Goal: Information Seeking & Learning: Find specific fact

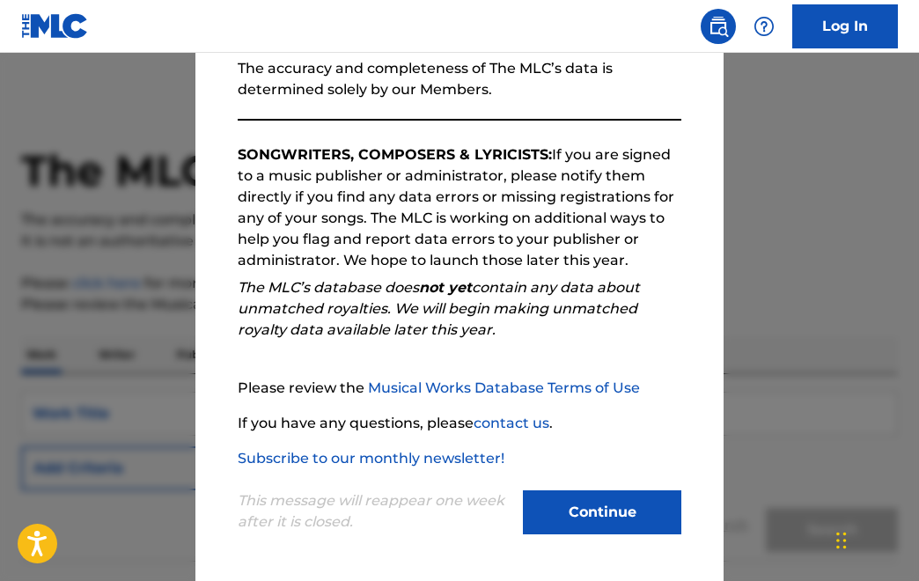
scroll to position [18, 0]
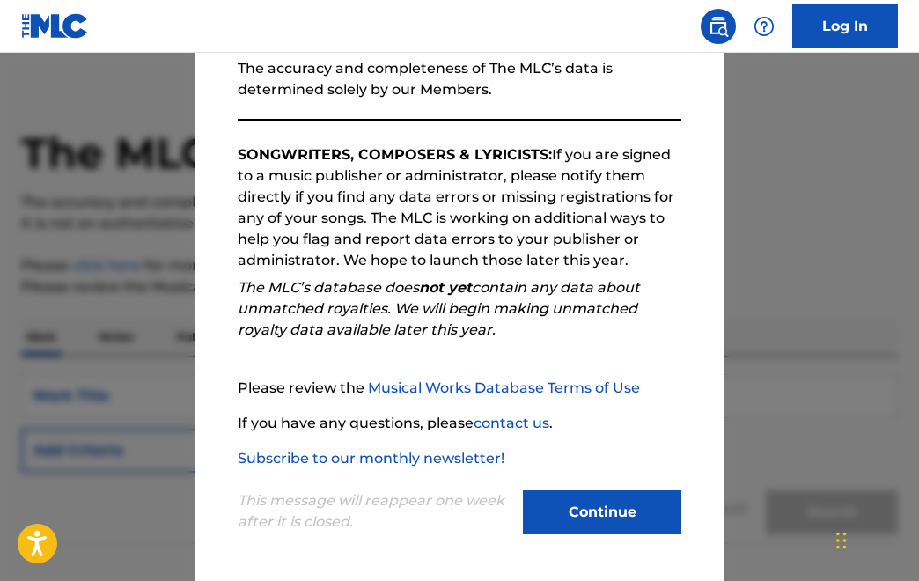
click at [605, 506] on button "Continue" at bounding box center [602, 512] width 158 height 44
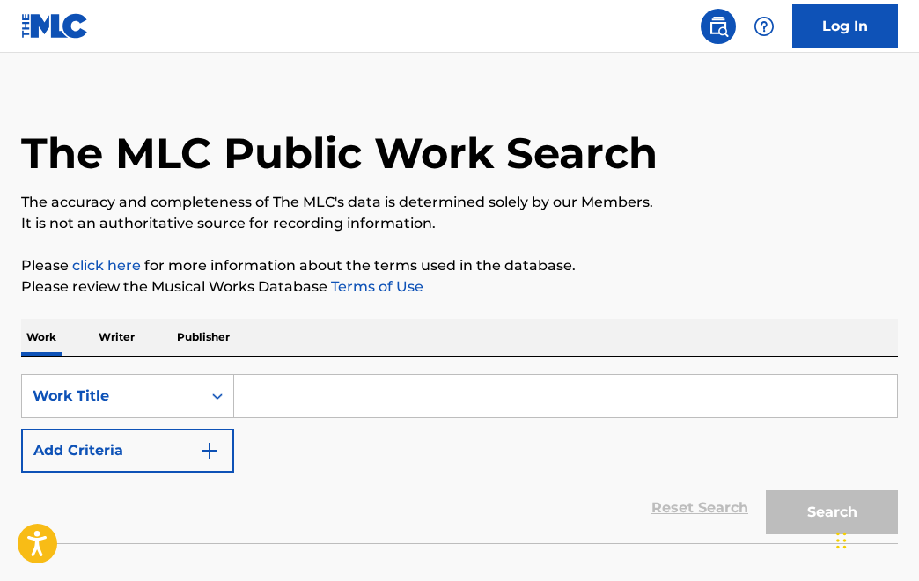
click at [326, 407] on input "Search Form" at bounding box center [565, 396] width 663 height 42
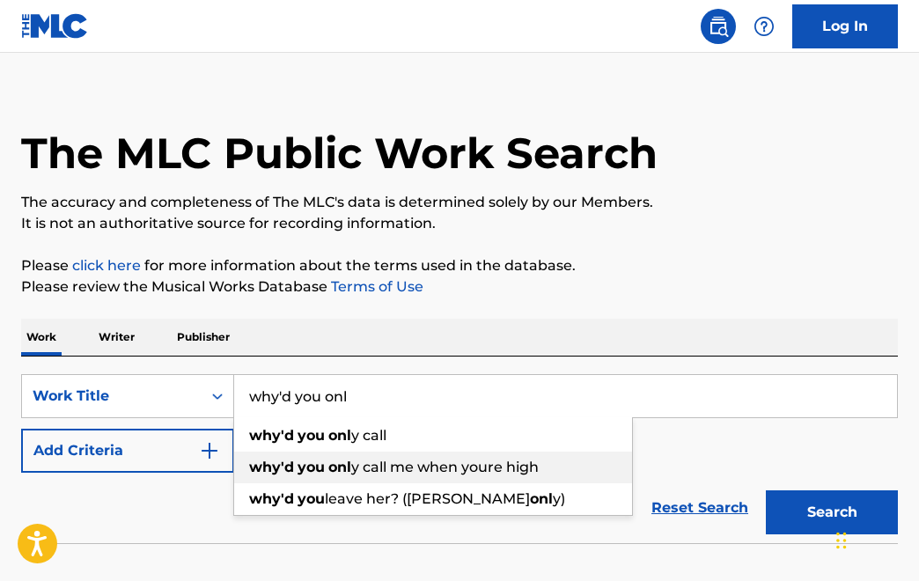
type input "why'd you onl"
click at [381, 477] on div "why'd you onl y call me when youre high" at bounding box center [433, 467] width 398 height 32
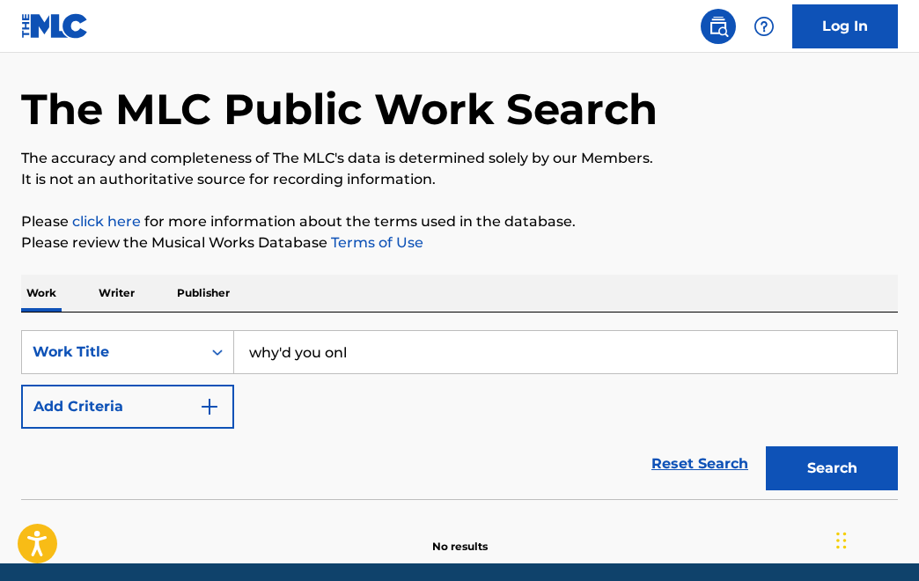
scroll to position [70, 0]
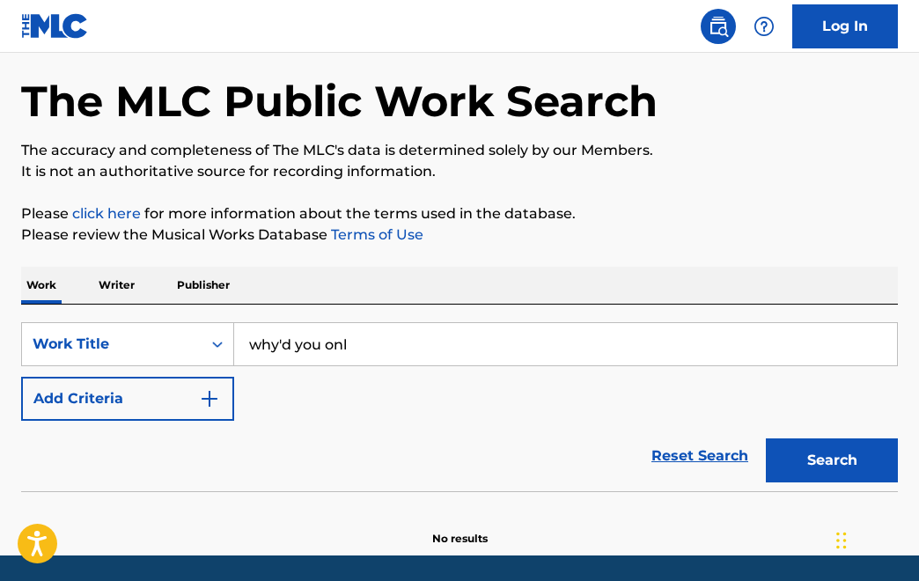
click at [801, 457] on button "Search" at bounding box center [832, 460] width 132 height 44
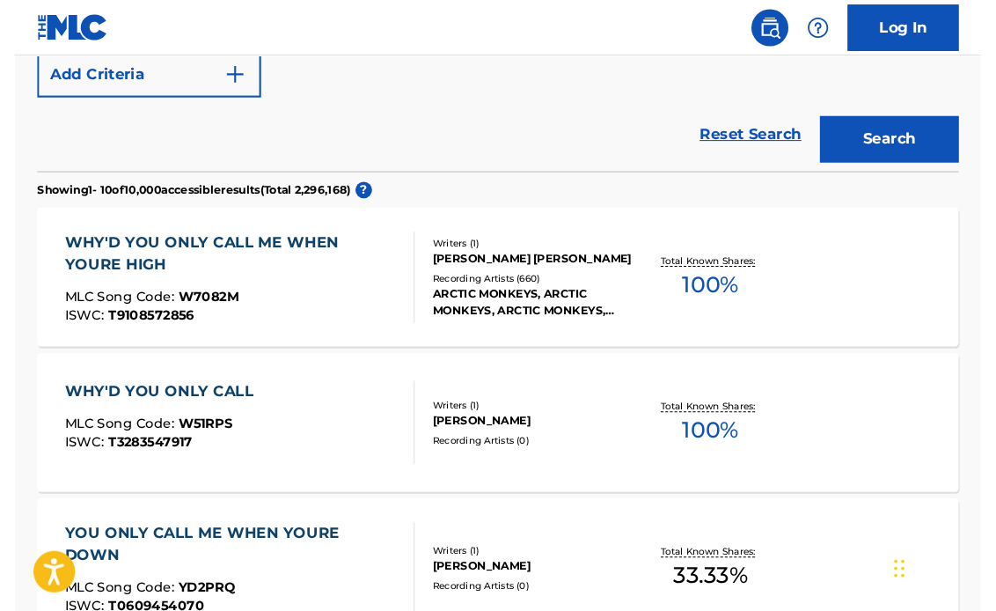
scroll to position [399, 0]
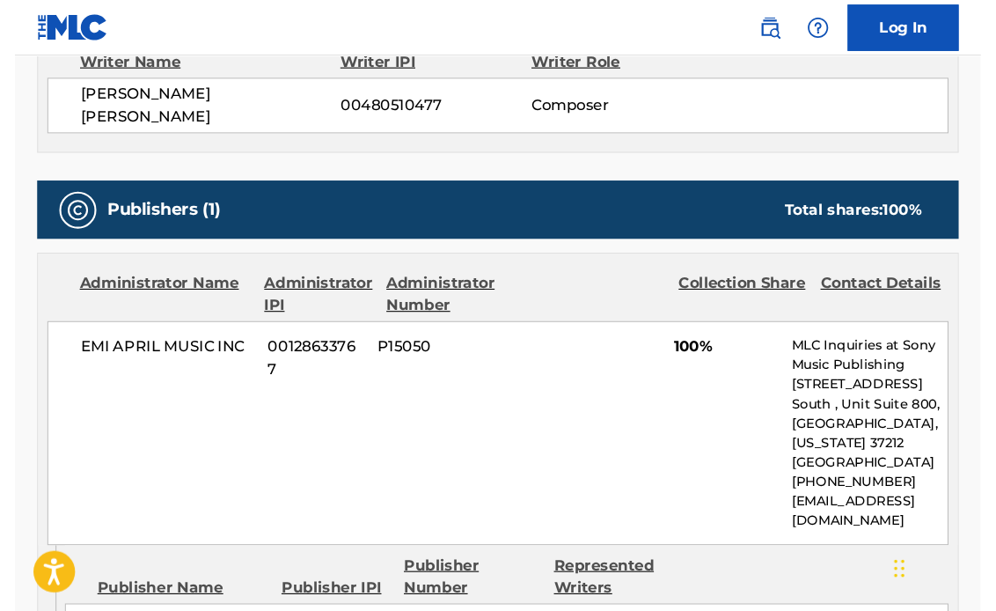
scroll to position [705, 0]
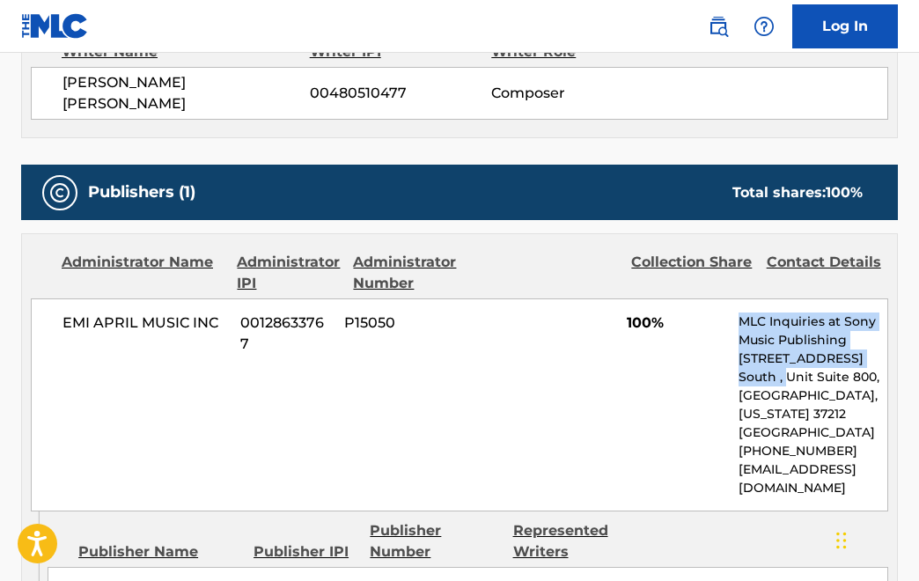
drag, startPoint x: 741, startPoint y: 315, endPoint x: 758, endPoint y: 363, distance: 51.2
click at [758, 363] on div "MLC Inquiries at Sony Music Publishing [STREET_ADDRESS] [GEOGRAPHIC_DATA][US_ST…" at bounding box center [812, 404] width 149 height 185
click at [758, 363] on p "[STREET_ADDRESS] South , Unit Suite 800," at bounding box center [812, 367] width 149 height 37
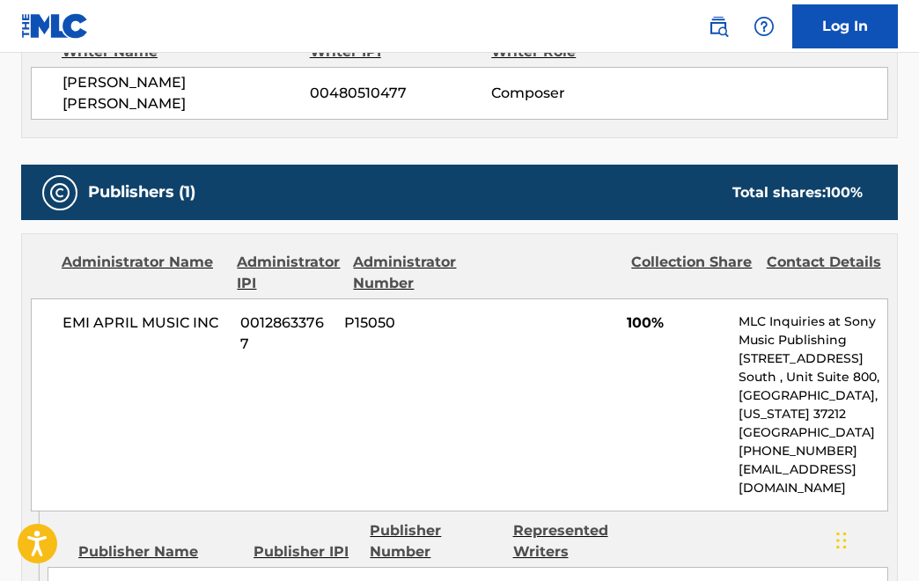
drag, startPoint x: 740, startPoint y: 458, endPoint x: 758, endPoint y: 481, distance: 29.6
click at [758, 481] on p "[EMAIL_ADDRESS][DOMAIN_NAME]" at bounding box center [812, 478] width 149 height 37
drag, startPoint x: 758, startPoint y: 481, endPoint x: 740, endPoint y: 464, distance: 24.9
click at [740, 464] on p "[EMAIL_ADDRESS][DOMAIN_NAME]" at bounding box center [812, 478] width 149 height 37
copy p "[EMAIL_ADDRESS][DOMAIN_NAME]"
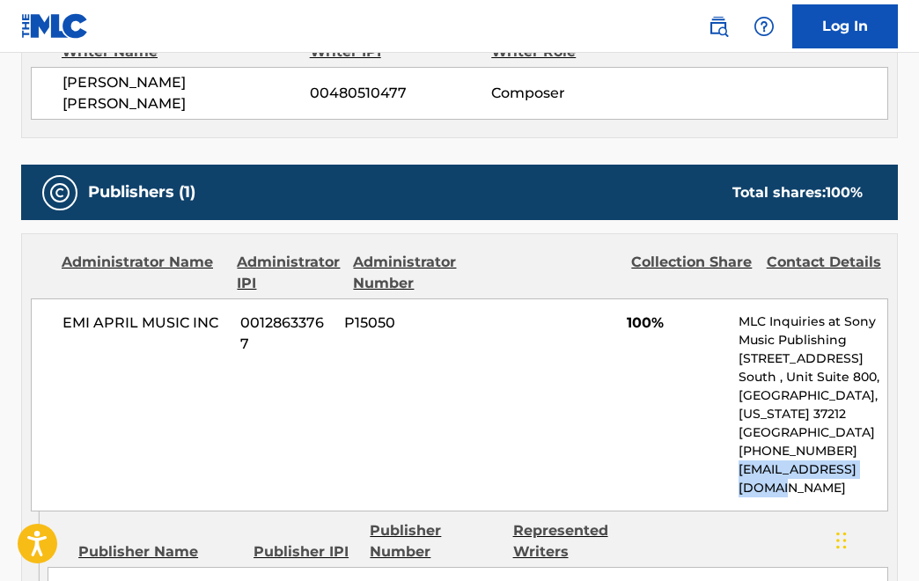
click at [689, 456] on div "EMI APRIL MUSIC INC 00128633767 P15050 100% MLC Inquiries at Sony Music Publish…" at bounding box center [459, 404] width 857 height 213
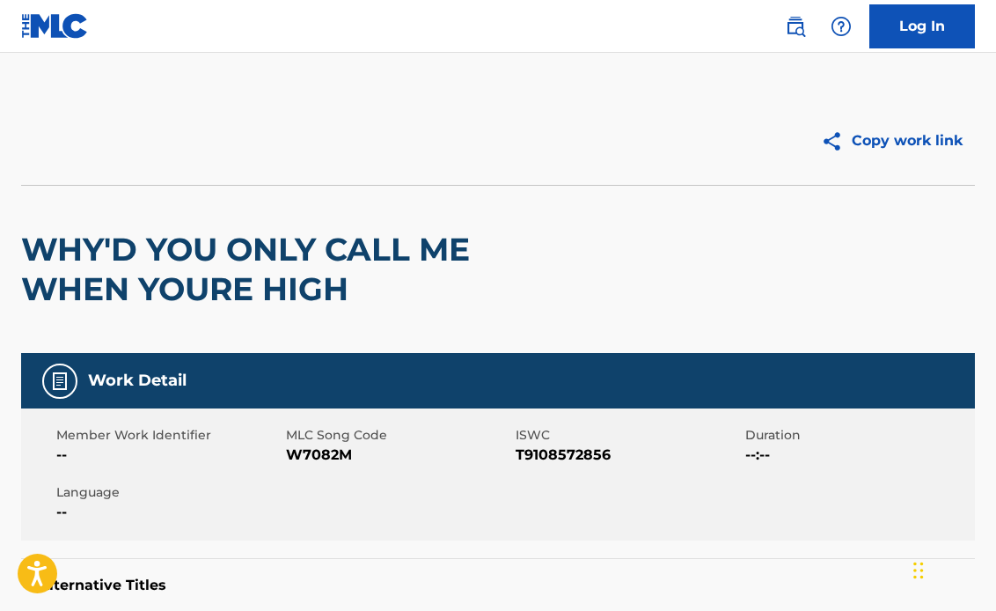
scroll to position [667, 0]
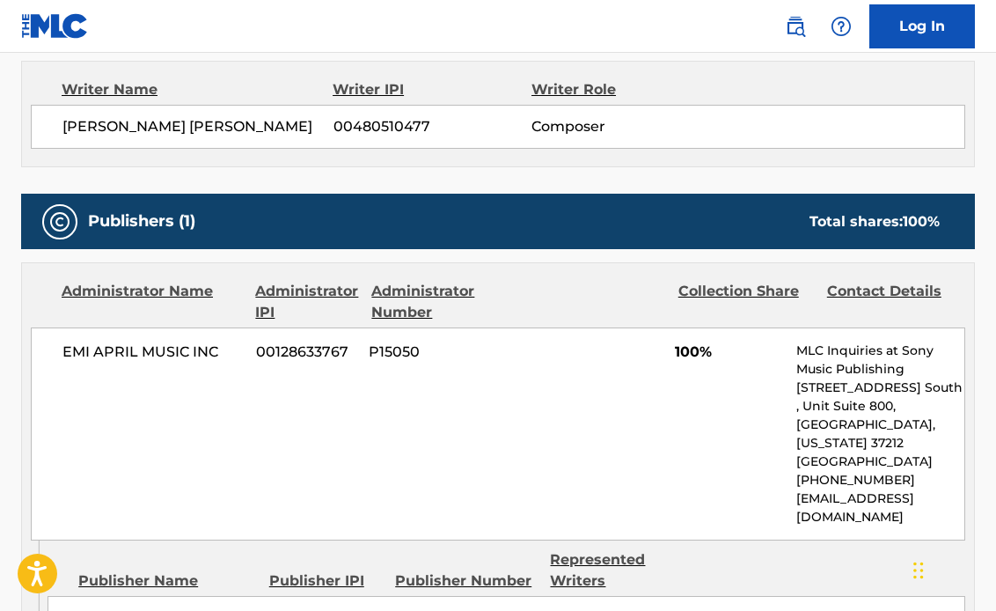
click at [796, 489] on p "[EMAIL_ADDRESS][DOMAIN_NAME]" at bounding box center [880, 507] width 169 height 37
drag, startPoint x: 794, startPoint y: 481, endPoint x: 955, endPoint y: 484, distance: 161.1
click at [918, 484] on div "EMI APRIL MUSIC INC 00128633767 P15050 100% MLC Inquiries at Sony Music Publish…" at bounding box center [498, 433] width 935 height 213
copy p "[EMAIL_ADDRESS][DOMAIN_NAME]"
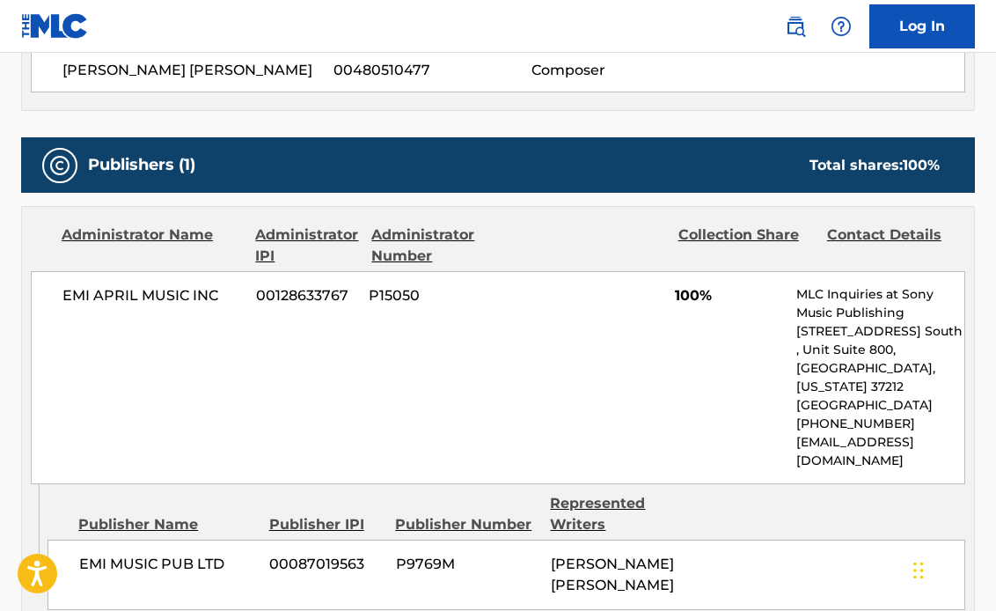
click at [609, 241] on div at bounding box center [592, 245] width 144 height 42
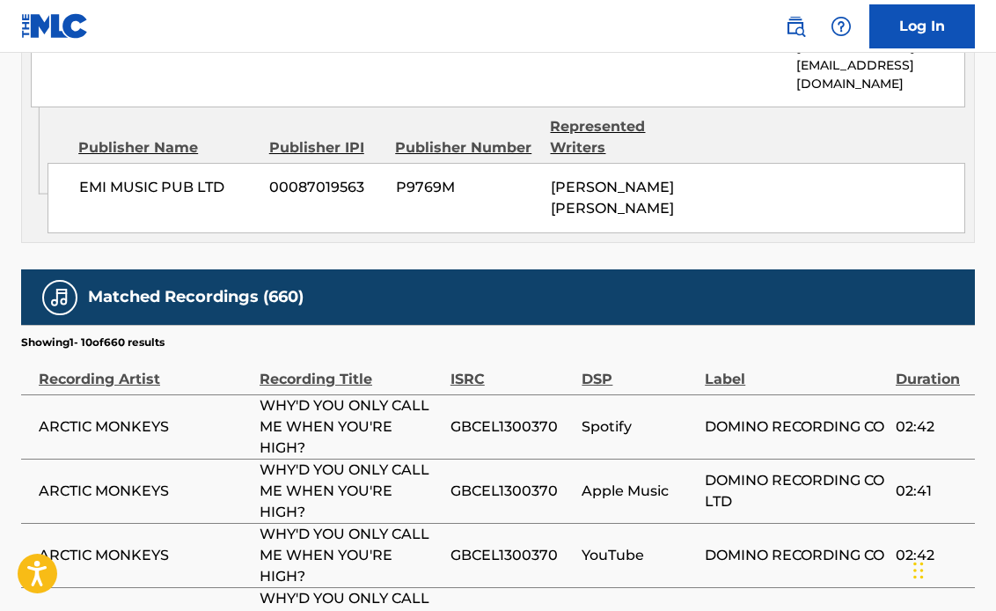
scroll to position [1106, 0]
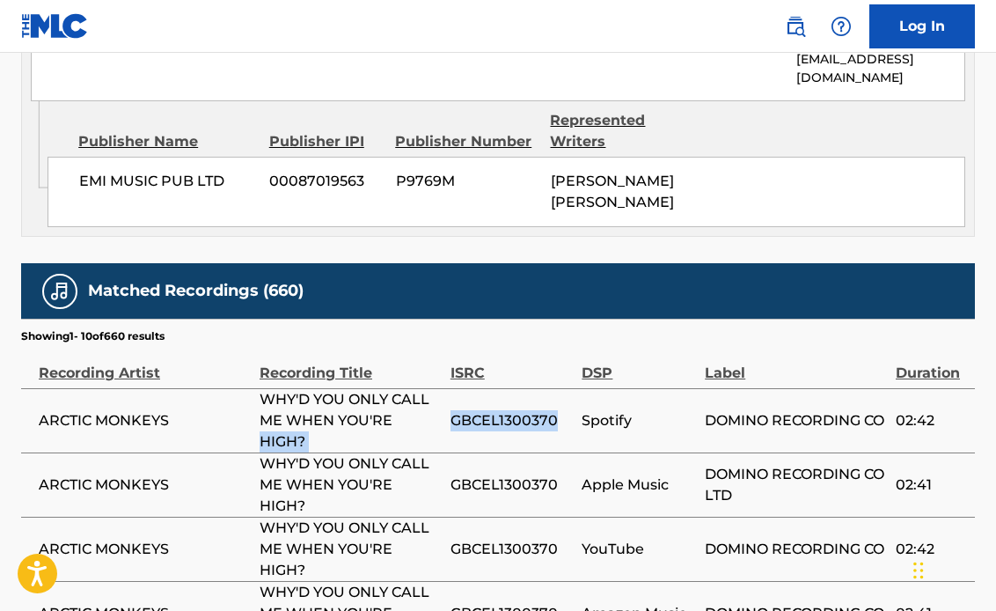
drag, startPoint x: 557, startPoint y: 383, endPoint x: 449, endPoint y: 381, distance: 108.3
click at [449, 388] on tr "ARCTIC MONKEYS WHY'D YOU ONLY CALL ME WHEN YOU'RE HIGH? GBCEL1300370 Spotify DO…" at bounding box center [498, 420] width 954 height 64
click at [457, 392] on td "GBCEL1300370" at bounding box center [517, 420] width 132 height 64
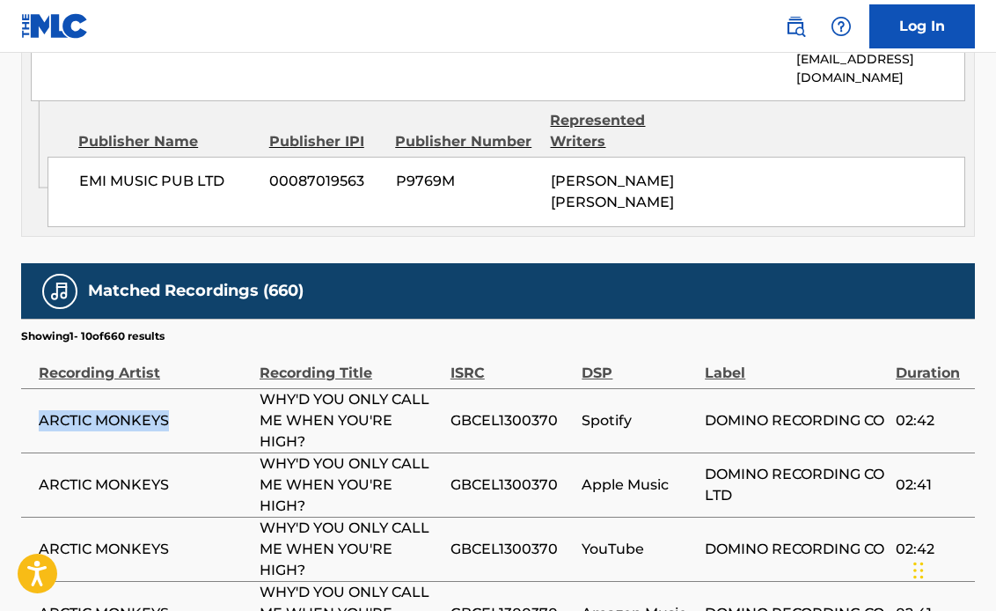
drag, startPoint x: 174, startPoint y: 385, endPoint x: 30, endPoint y: 385, distance: 144.3
click at [30, 388] on td "ARCTIC MONKEYS" at bounding box center [140, 420] width 238 height 64
copy span "ARCTIC MONKEYS"
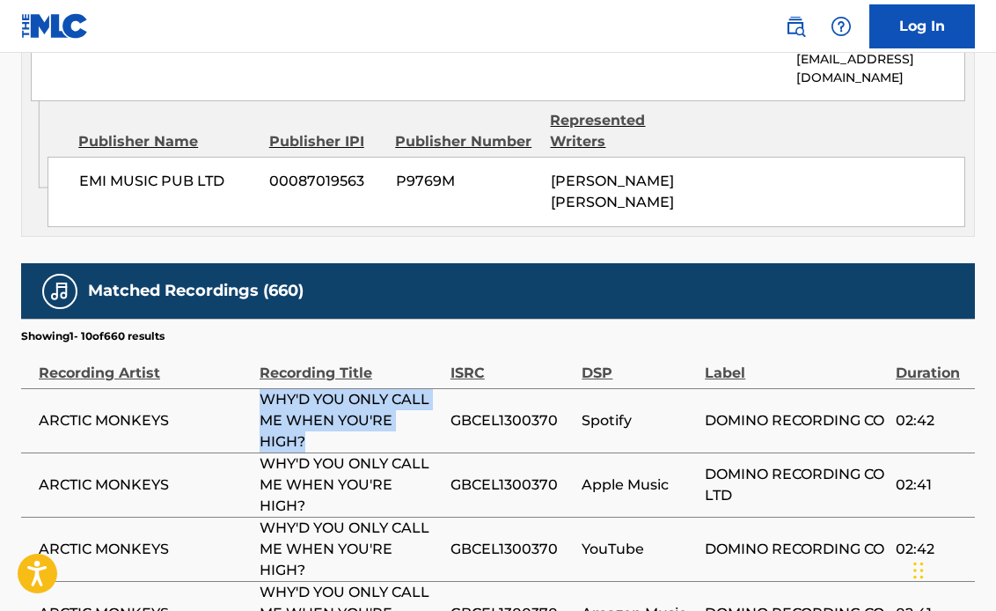
drag, startPoint x: 305, startPoint y: 403, endPoint x: 261, endPoint y: 358, distance: 62.8
click at [261, 389] on span "WHY'D YOU ONLY CALL ME WHEN YOU'RE HIGH?" at bounding box center [351, 420] width 182 height 63
copy span "WHY'D YOU ONLY CALL ME WHEN YOU'RE HIGH?"
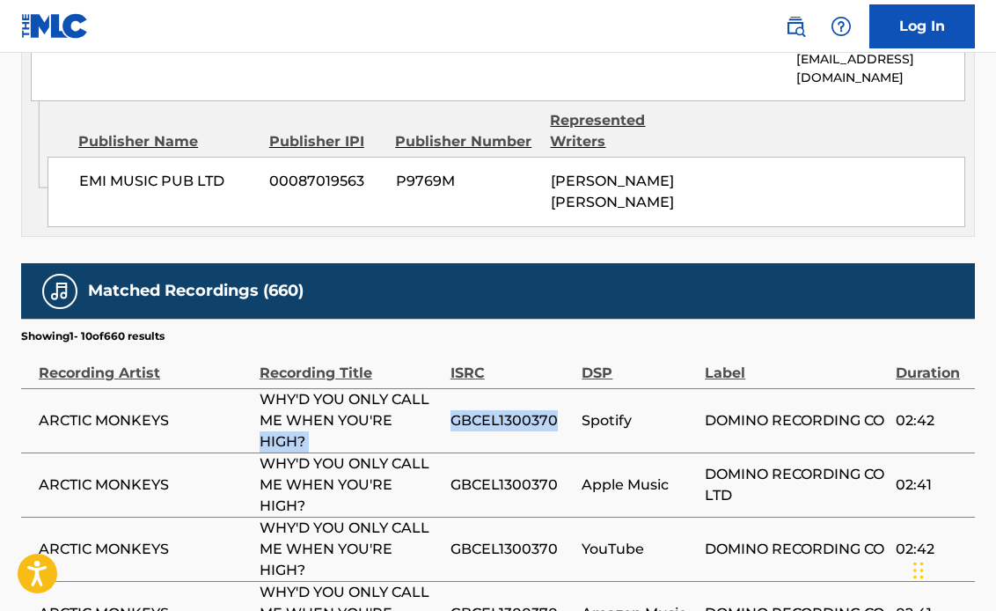
drag, startPoint x: 449, startPoint y: 381, endPoint x: 554, endPoint y: 384, distance: 104.8
click at [554, 388] on tr "ARCTIC MONKEYS WHY'D YOU ONLY CALL ME WHEN YOU'RE HIGH? GBCEL1300370 Spotify DO…" at bounding box center [498, 420] width 954 height 64
copy tr "HIGH? GBCEL1300370"
click at [594, 410] on span "Spotify" at bounding box center [639, 420] width 114 height 21
drag, startPoint x: 552, startPoint y: 381, endPoint x: 450, endPoint y: 378, distance: 102.1
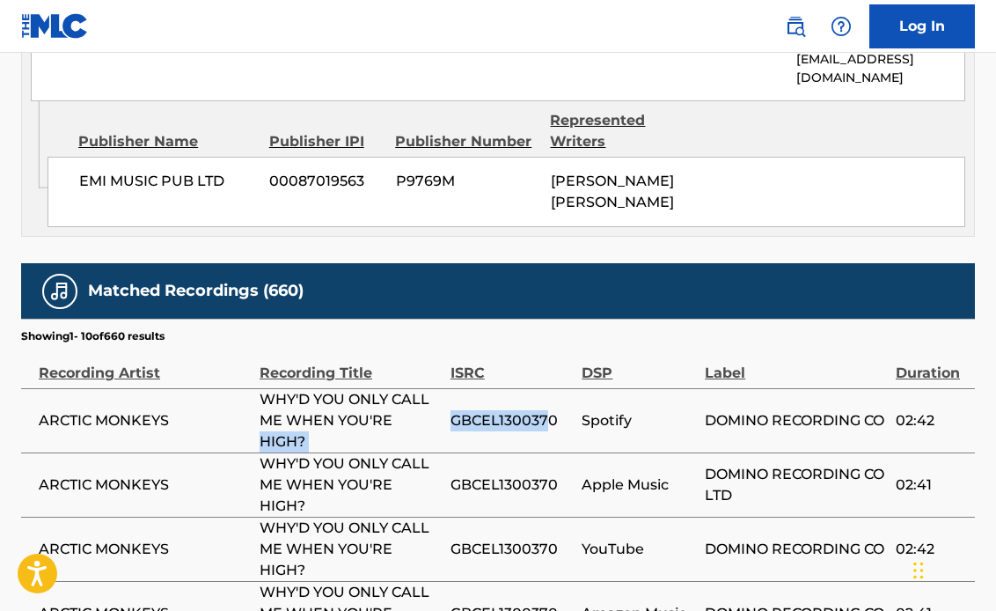
click at [450, 388] on tr "ARCTIC MONKEYS WHY'D YOU ONLY CALL ME WHEN YOU'RE HIGH? GBCEL1300370 Spotify DO…" at bounding box center [498, 420] width 954 height 64
click at [458, 410] on span "GBCEL1300370" at bounding box center [512, 420] width 123 height 21
drag, startPoint x: 454, startPoint y: 378, endPoint x: 554, endPoint y: 378, distance: 100.3
click at [554, 410] on span "GBCEL1300370" at bounding box center [512, 420] width 123 height 21
copy span "GBCEL1300370"
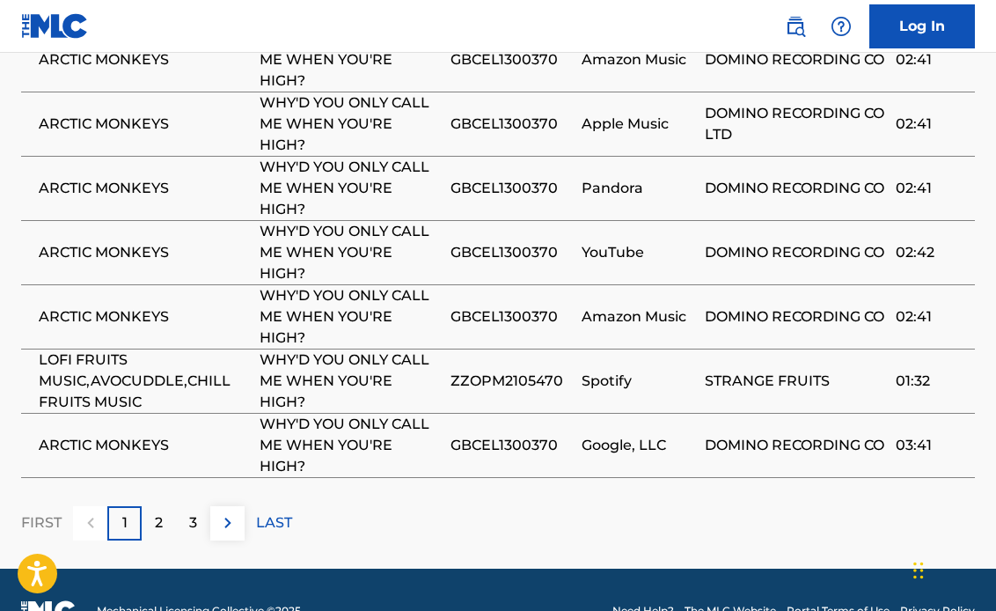
scroll to position [1662, 0]
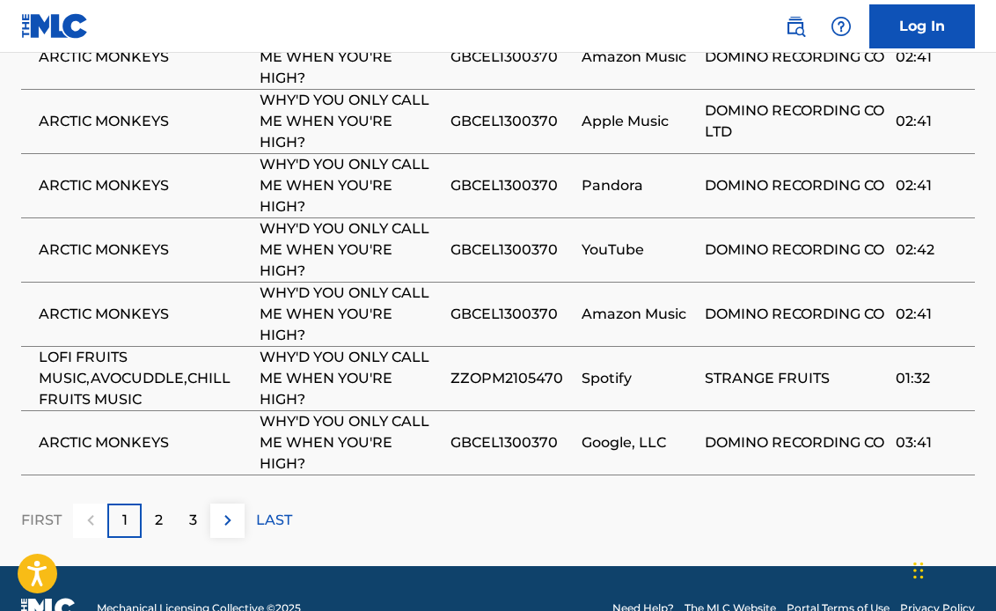
click at [158, 503] on div "2" at bounding box center [159, 520] width 34 height 34
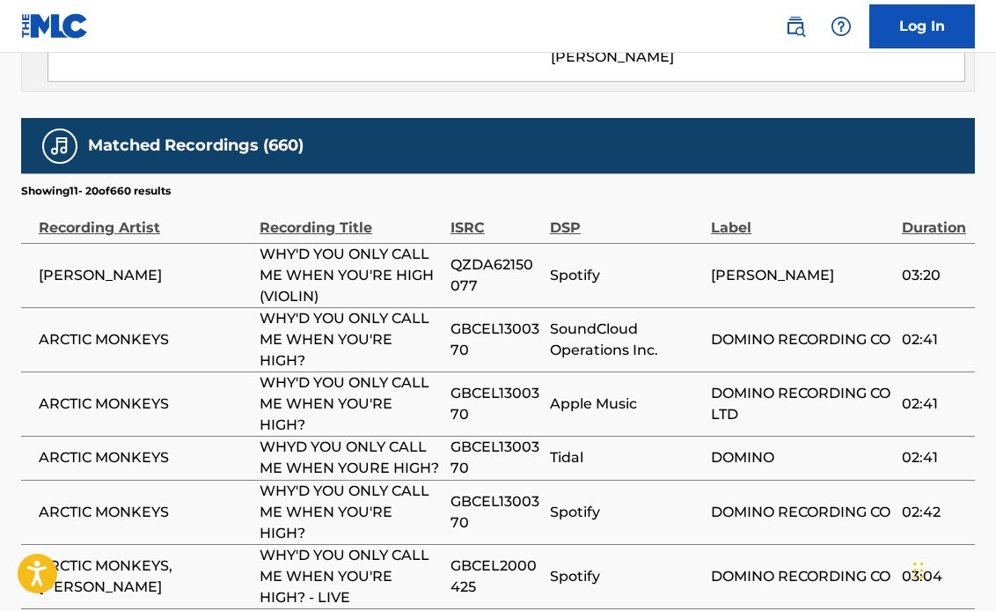
scroll to position [1250, 0]
